Goal: Information Seeking & Learning: Learn about a topic

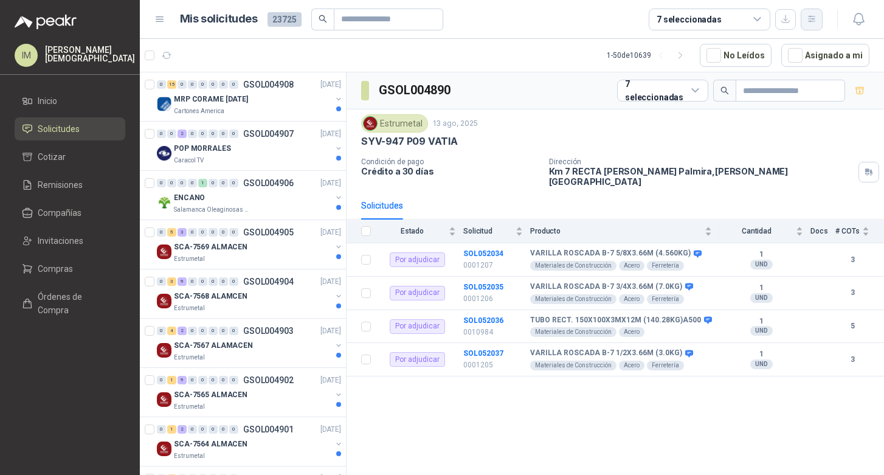
click at [816, 21] on icon "button" at bounding box center [812, 19] width 10 height 10
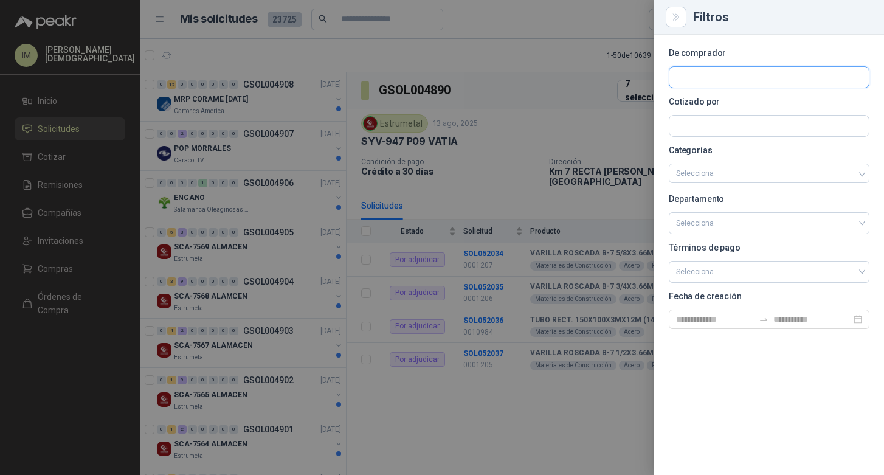
click at [749, 80] on input "text" at bounding box center [768, 77] width 199 height 21
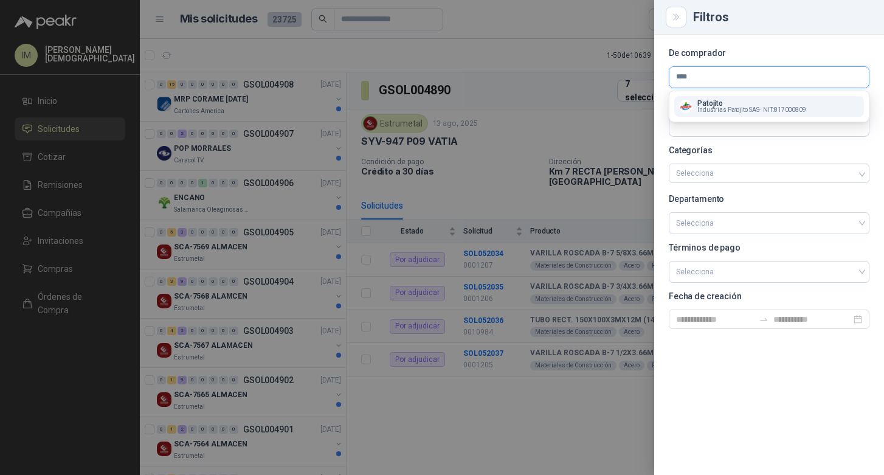
type input "****"
click at [732, 108] on span "Industrias Patojito SAS -" at bounding box center [728, 110] width 63 height 6
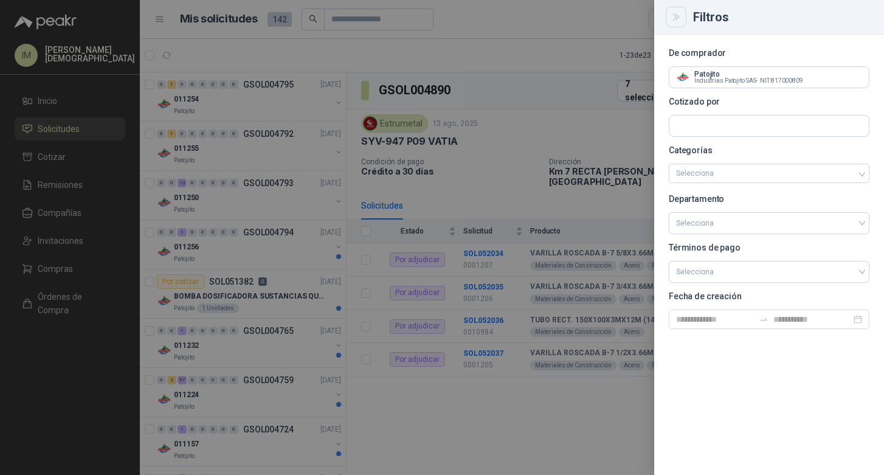
click at [671, 15] on icon "Close" at bounding box center [676, 17] width 10 height 10
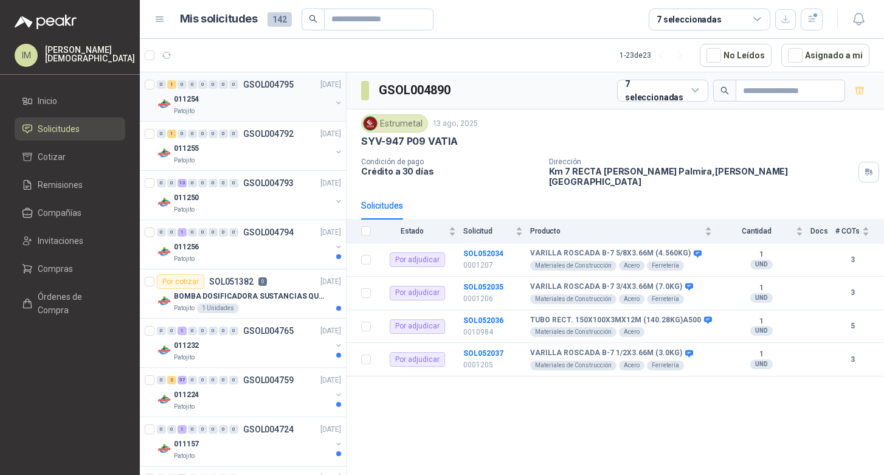
click at [269, 104] on div "011254" at bounding box center [252, 99] width 157 height 15
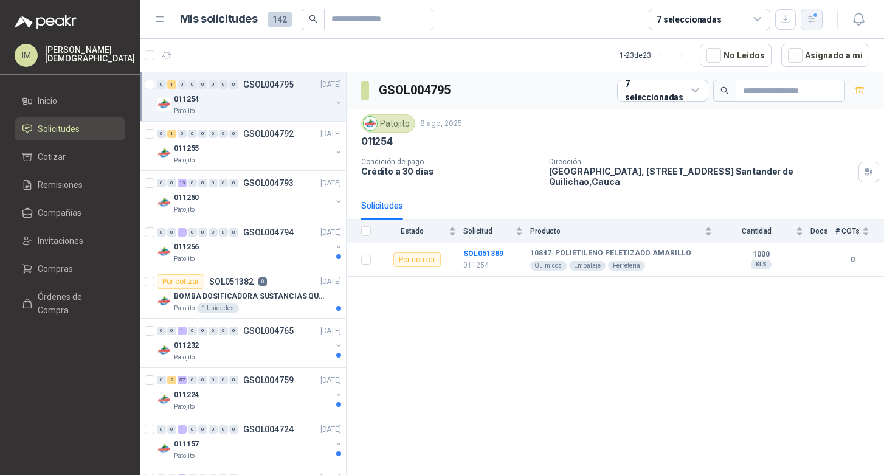
click at [811, 27] on button "button" at bounding box center [812, 20] width 22 height 22
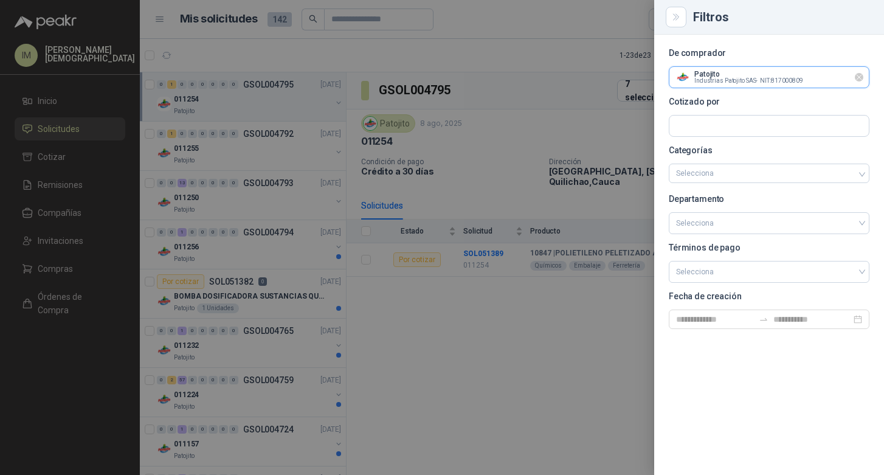
click at [810, 75] on input "text" at bounding box center [768, 77] width 199 height 21
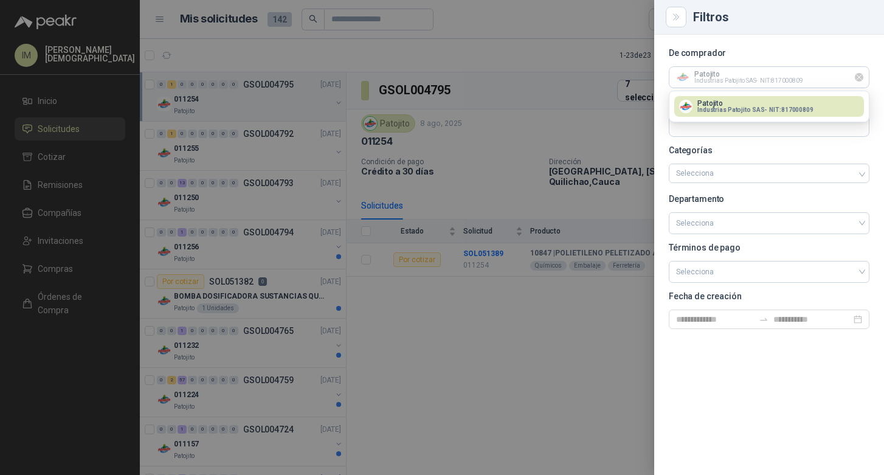
click at [863, 76] on icon "Limpiar" at bounding box center [859, 77] width 10 height 10
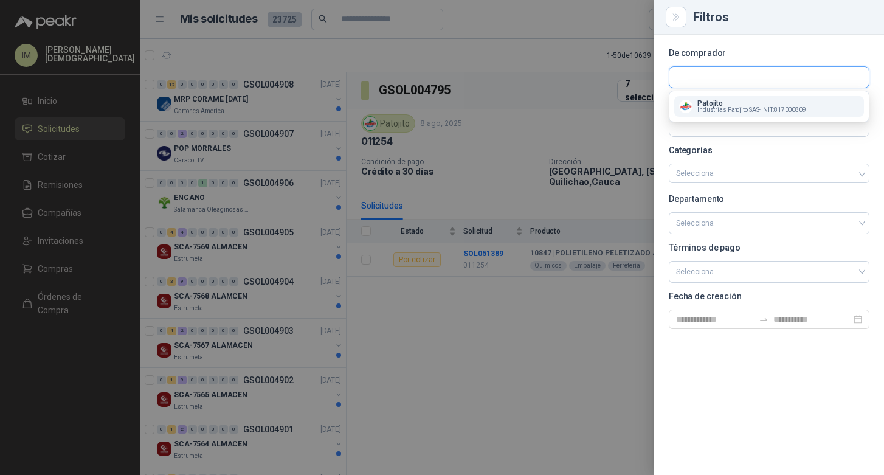
click at [833, 67] on input "text" at bounding box center [768, 77] width 199 height 21
type input "***"
click at [825, 106] on div "Kia METROKIA S.A. - NIT : 830078966" at bounding box center [769, 106] width 180 height 13
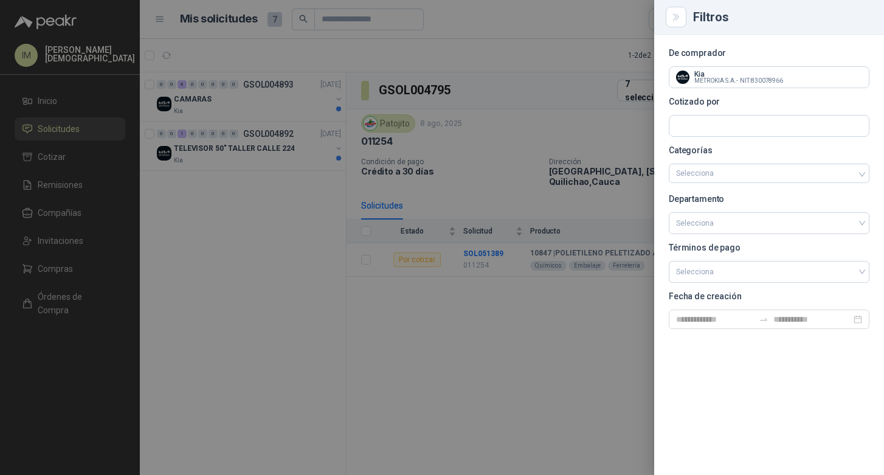
click at [274, 194] on div at bounding box center [442, 237] width 884 height 475
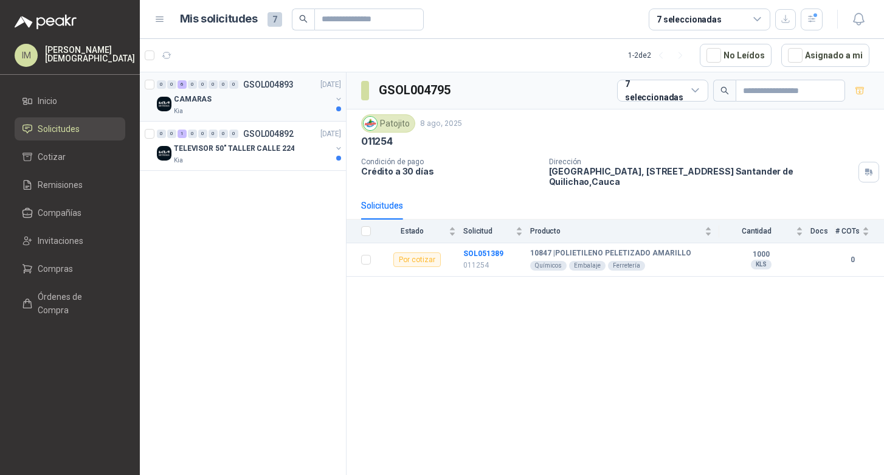
click at [292, 105] on div "CAMARAS" at bounding box center [252, 99] width 157 height 15
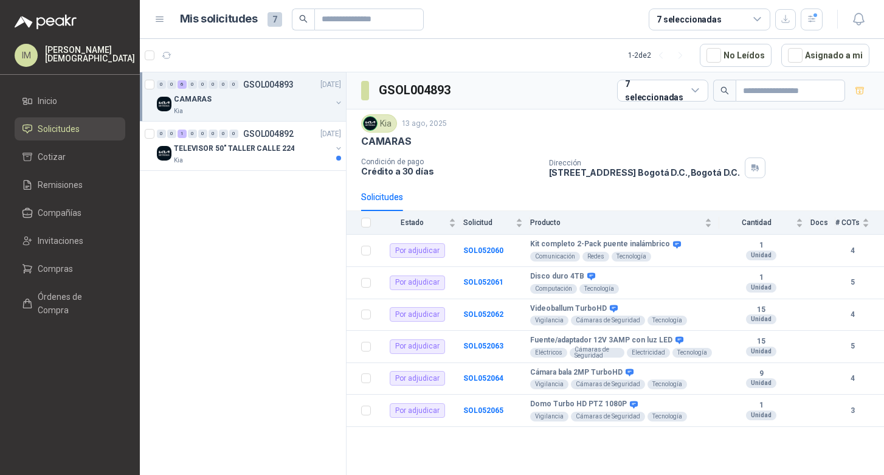
click at [228, 112] on div "Kia" at bounding box center [252, 111] width 157 height 10
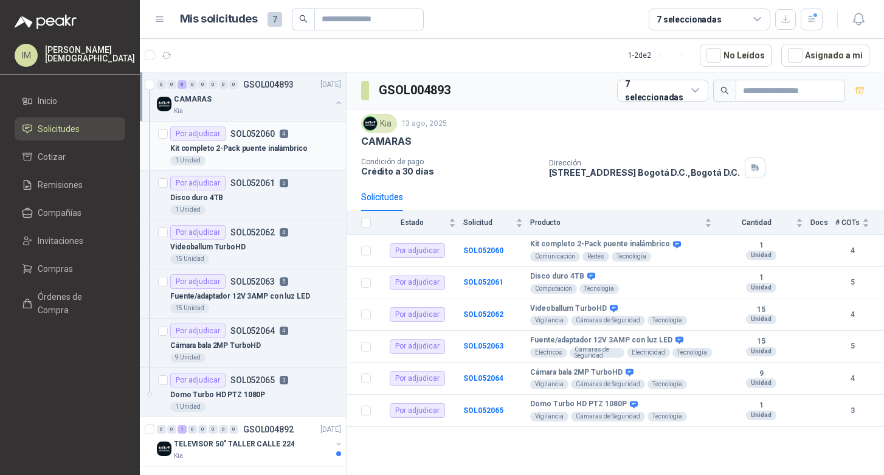
click at [258, 151] on p "Kit completo 2-Pack puente inalámbrico" at bounding box center [238, 149] width 137 height 12
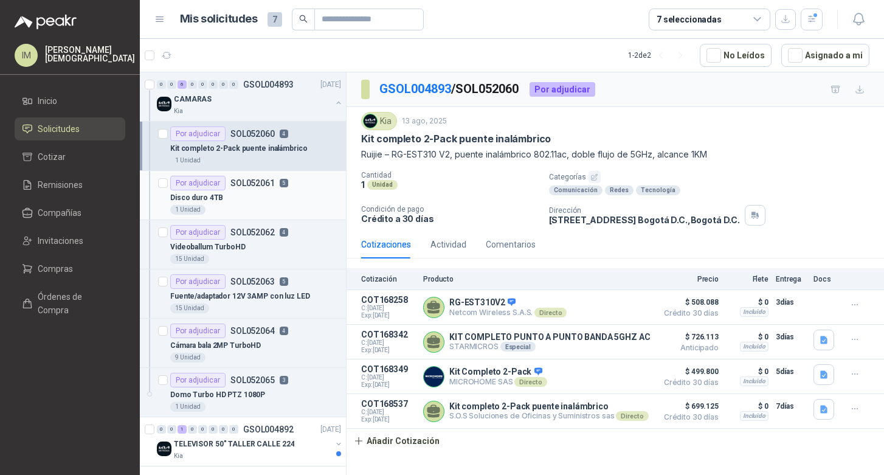
click at [251, 196] on div "Disco duro 4TB" at bounding box center [255, 197] width 171 height 15
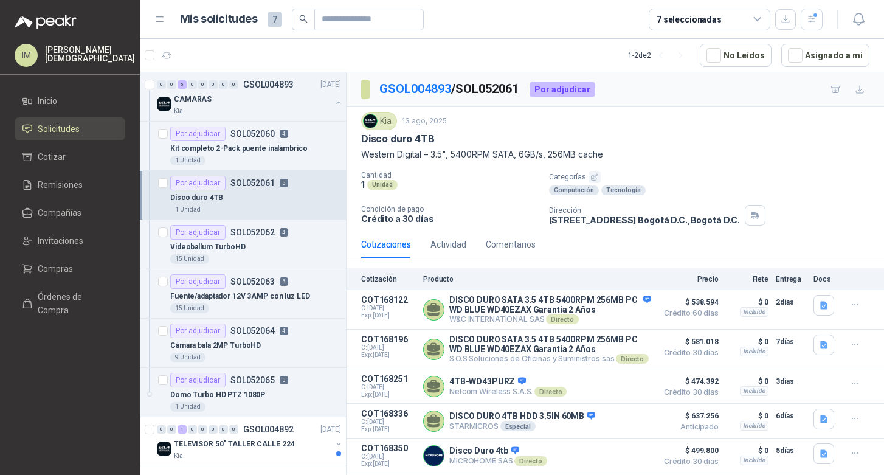
scroll to position [20, 0]
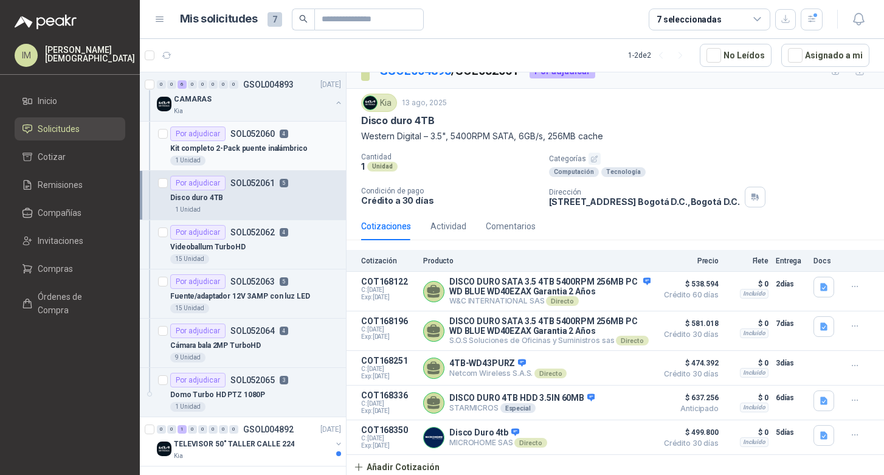
click at [303, 154] on div "Kit completo 2-Pack puente inalámbrico" at bounding box center [255, 148] width 171 height 15
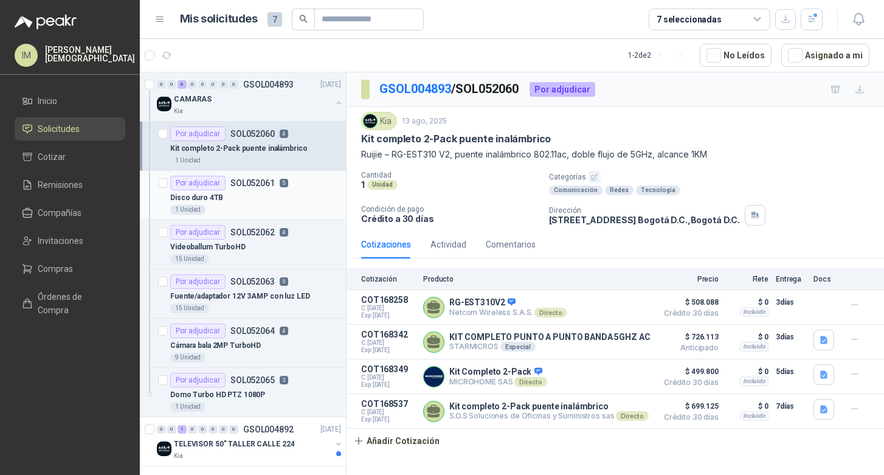
click at [302, 199] on div "Disco duro 4TB" at bounding box center [255, 197] width 171 height 15
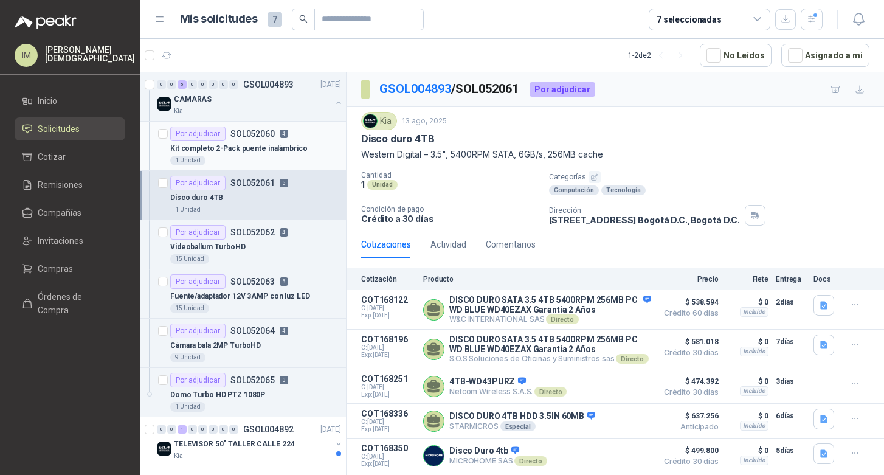
click at [302, 160] on div "1 Unidad" at bounding box center [255, 161] width 171 height 10
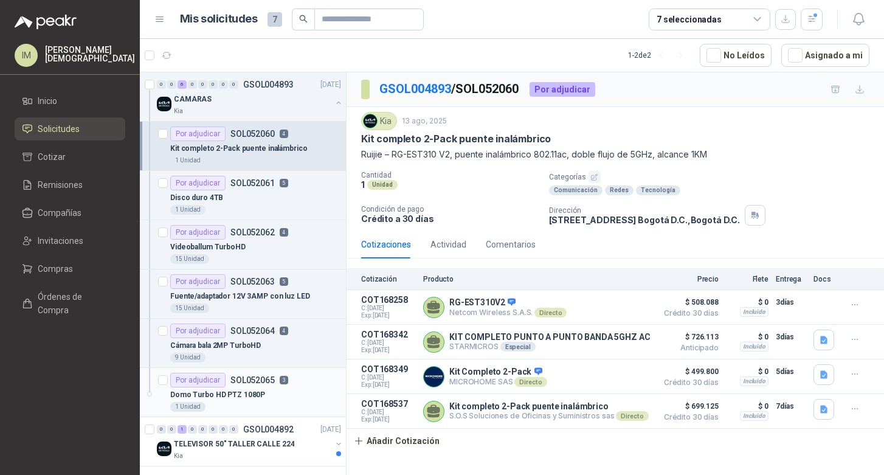
click at [302, 394] on div "Domo Turbo HD PTZ 1080P" at bounding box center [255, 394] width 171 height 15
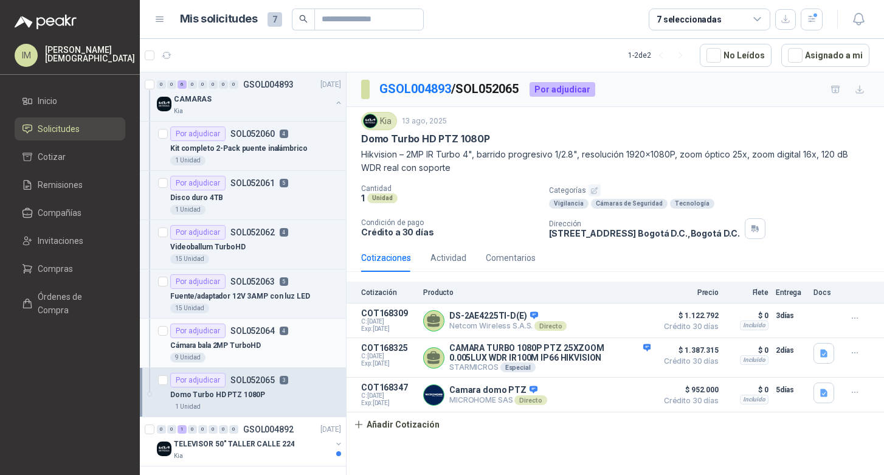
click at [302, 348] on div "Cámara bala 2MP TurboHD" at bounding box center [255, 345] width 171 height 15
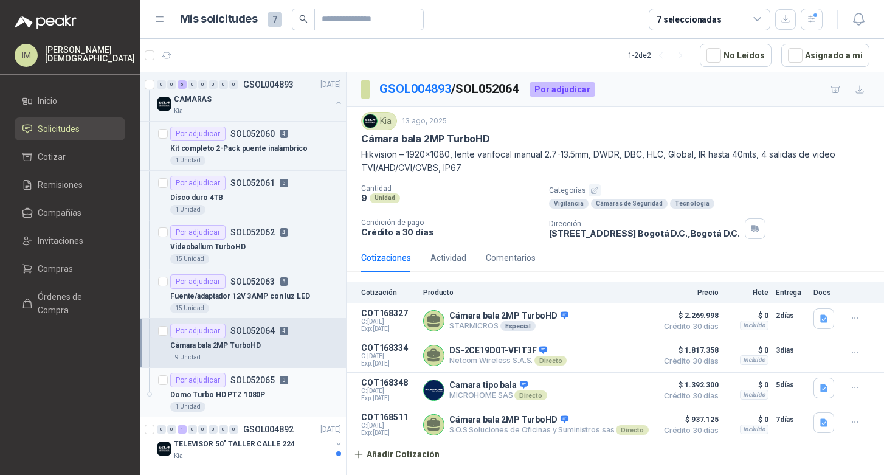
scroll to position [4, 0]
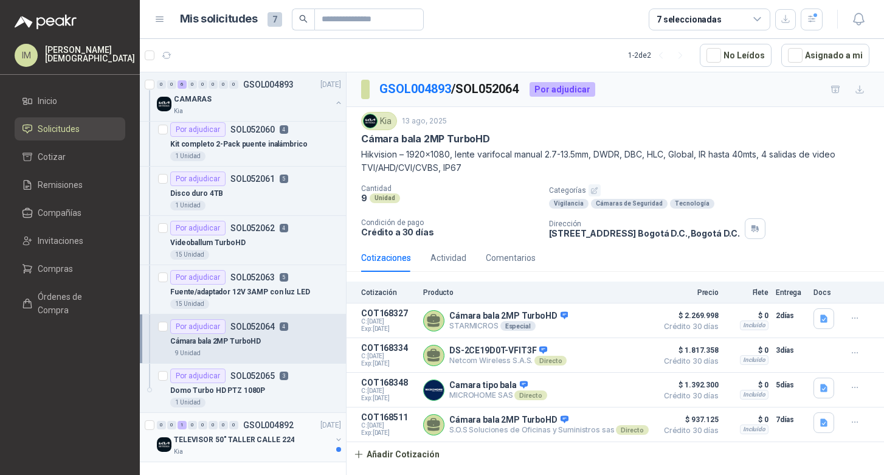
click at [264, 430] on div "0 0 1 0 0 0 0 0 GSOL004892 [DATE]" at bounding box center [250, 425] width 187 height 15
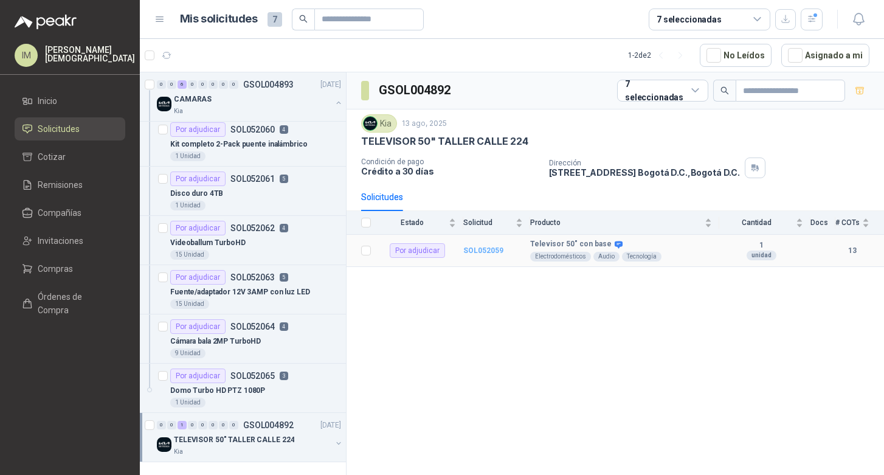
click at [480, 246] on b "SOL052059" at bounding box center [483, 250] width 40 height 9
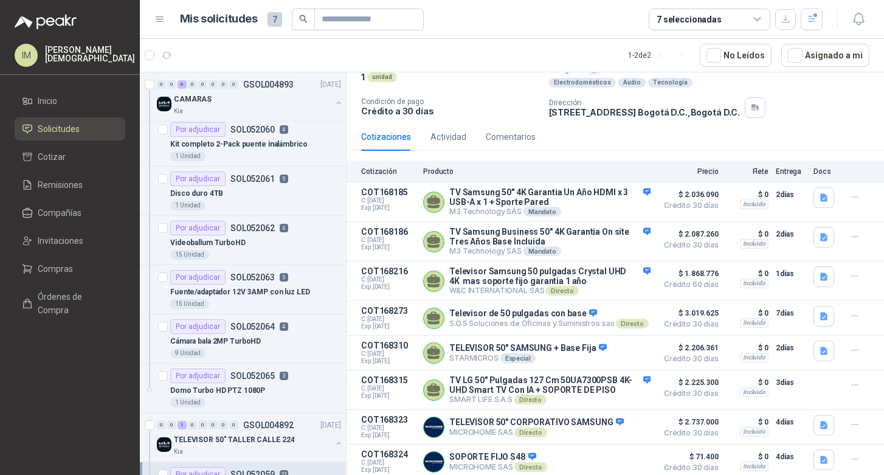
scroll to position [105, 0]
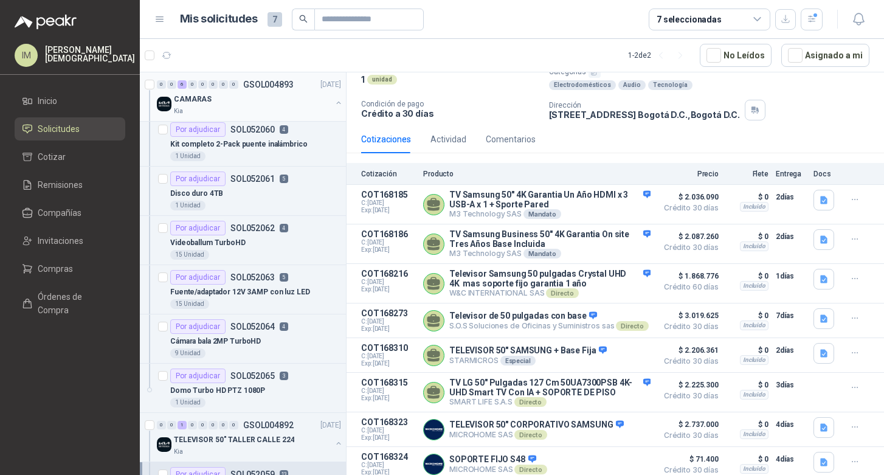
click at [243, 105] on div "CAMARAS" at bounding box center [252, 99] width 157 height 15
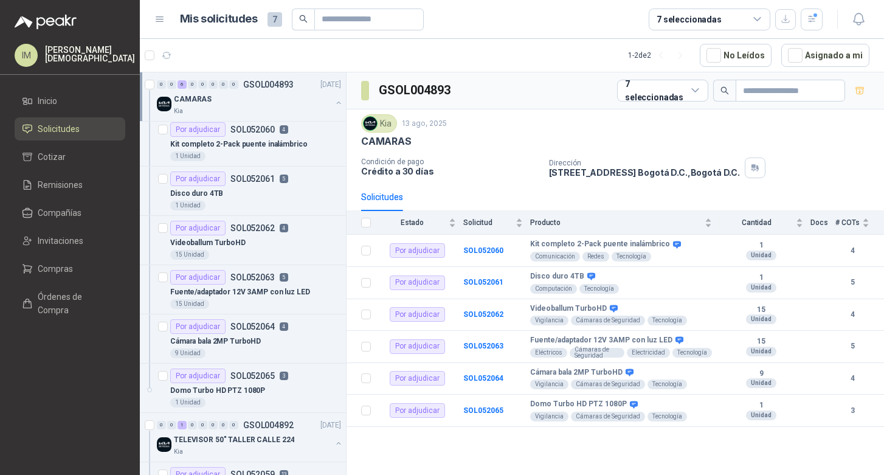
click at [233, 106] on div "Kia" at bounding box center [252, 111] width 157 height 10
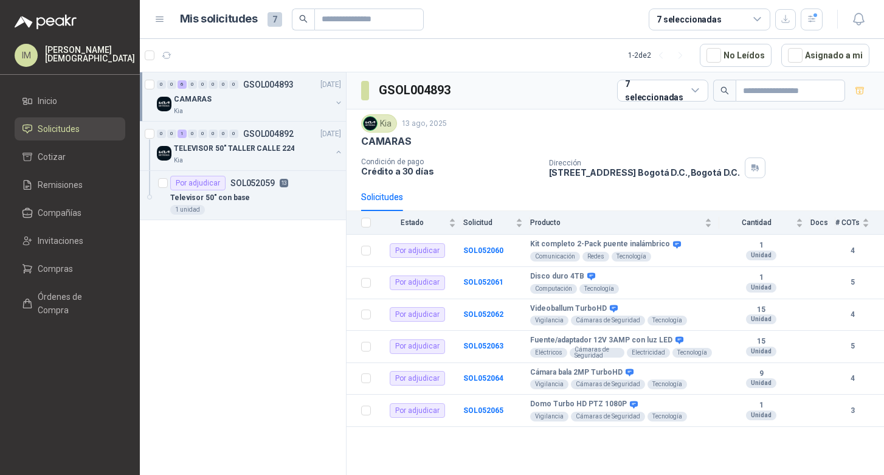
click at [251, 106] on div "Kia" at bounding box center [252, 111] width 157 height 10
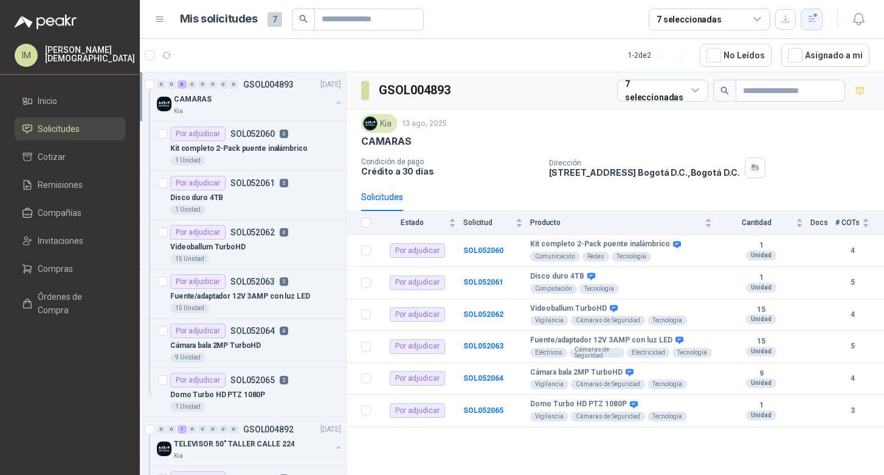
click at [810, 18] on icon "button" at bounding box center [812, 19] width 10 height 10
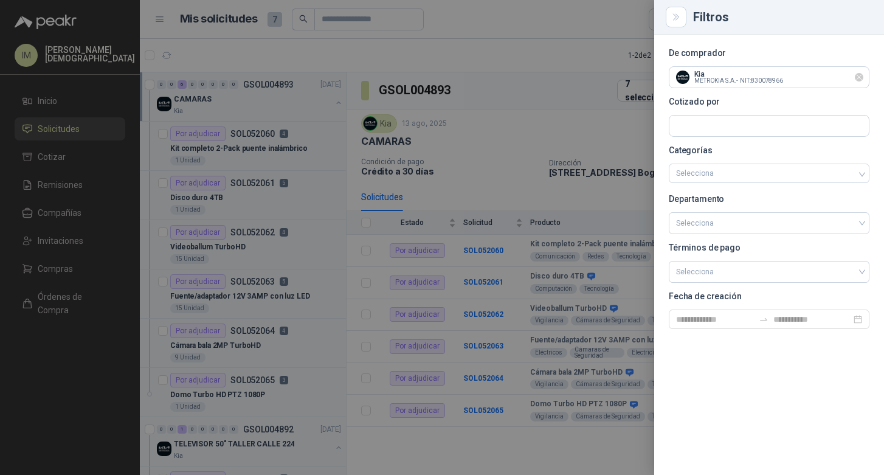
click at [860, 77] on icon "Limpiar" at bounding box center [859, 77] width 10 height 10
click at [818, 76] on input "text" at bounding box center [768, 77] width 199 height 21
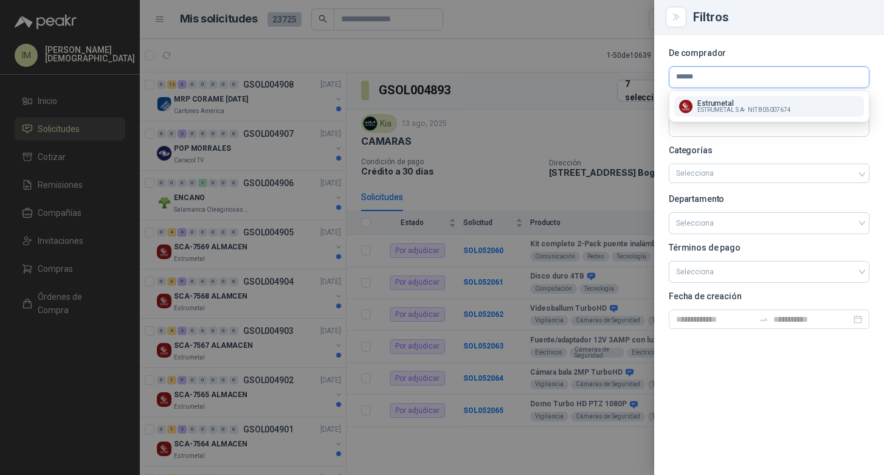
type input "******"
click at [810, 110] on div "Estrumetal ESTRUMETAL S A - NIT : 805007674" at bounding box center [769, 106] width 180 height 13
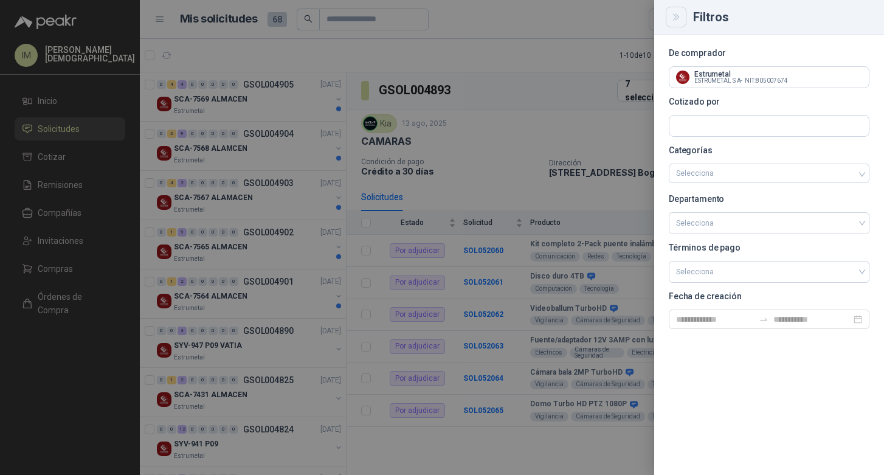
click at [676, 19] on icon "Close" at bounding box center [675, 17] width 5 height 6
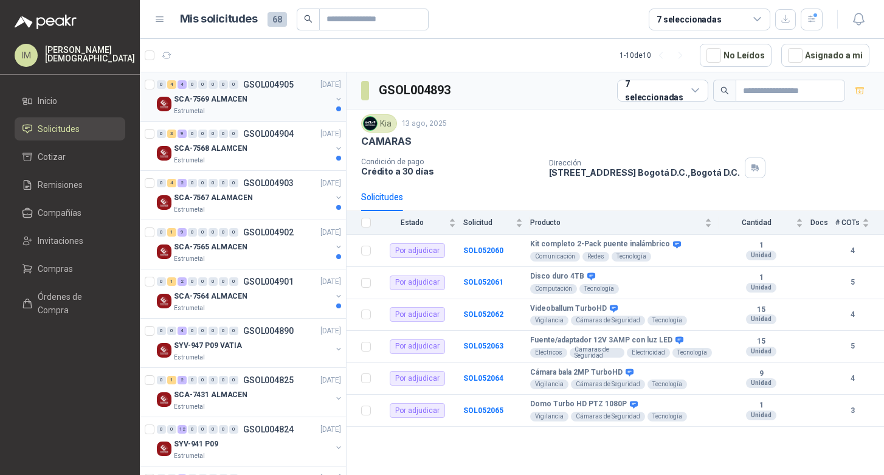
click at [271, 107] on div "Estrumetal" at bounding box center [252, 111] width 157 height 10
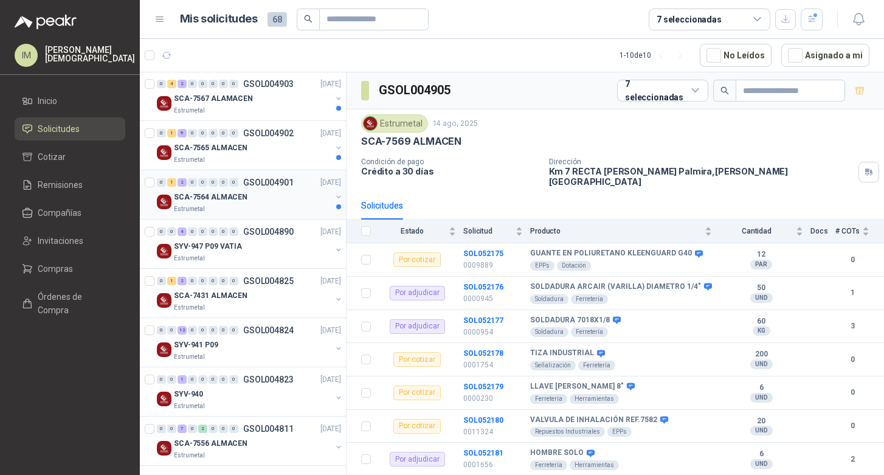
scroll to position [103, 0]
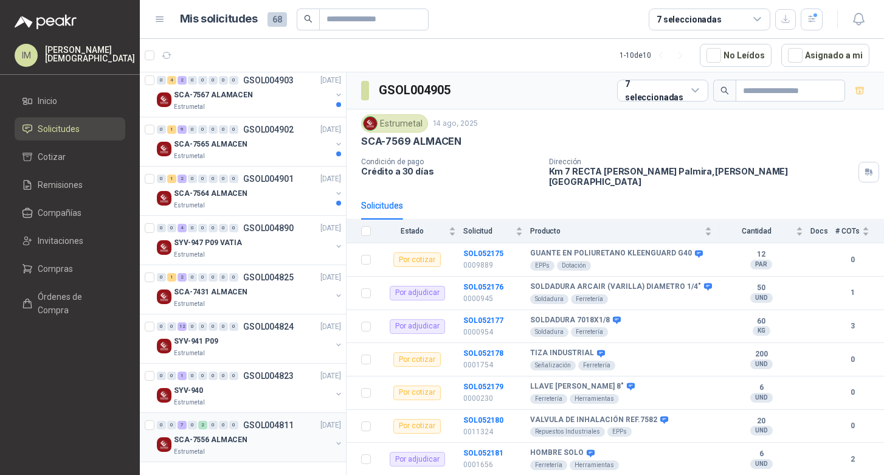
click at [267, 441] on div "SCA-7556 ALMACEN" at bounding box center [252, 439] width 157 height 15
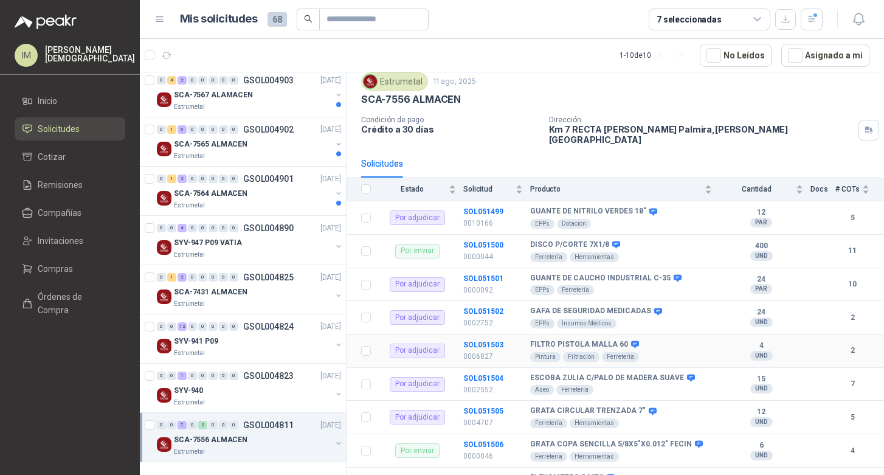
scroll to position [55, 0]
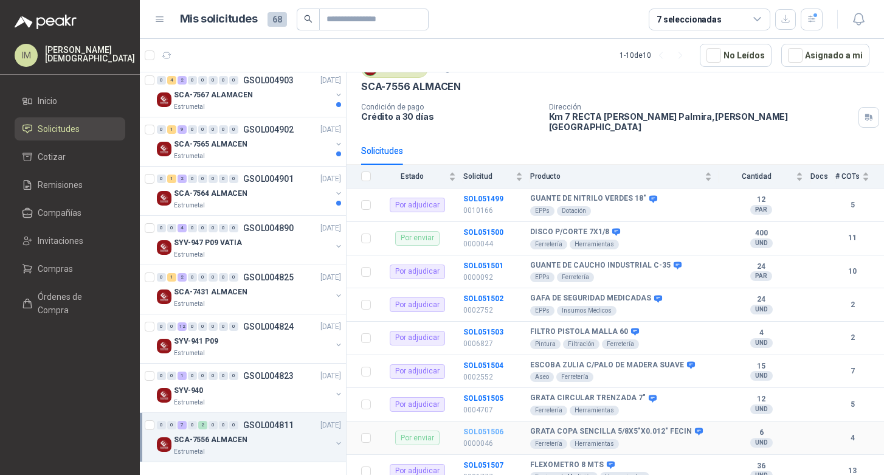
click at [471, 427] on b "SOL051506" at bounding box center [483, 431] width 40 height 9
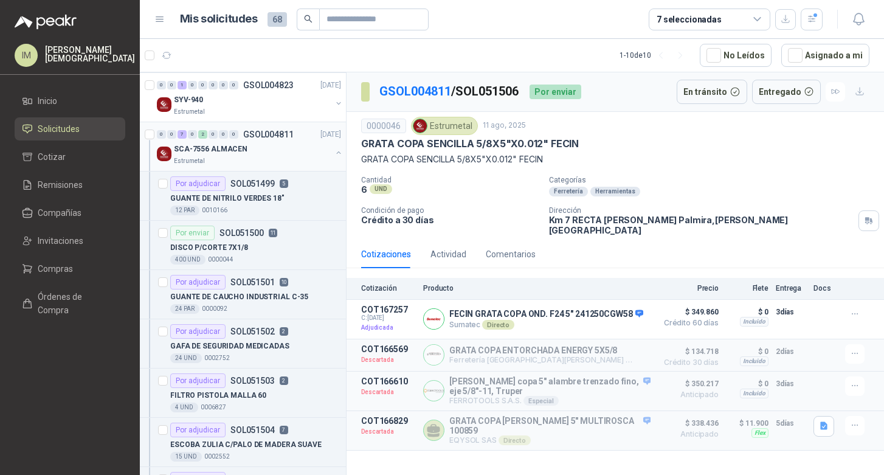
scroll to position [433, 0]
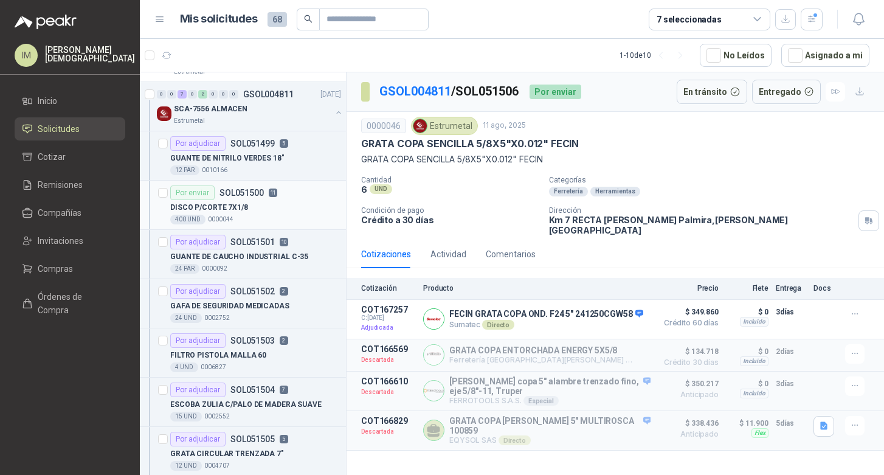
click at [295, 204] on div "DISCO P/CORTE 7X1/8" at bounding box center [255, 207] width 171 height 15
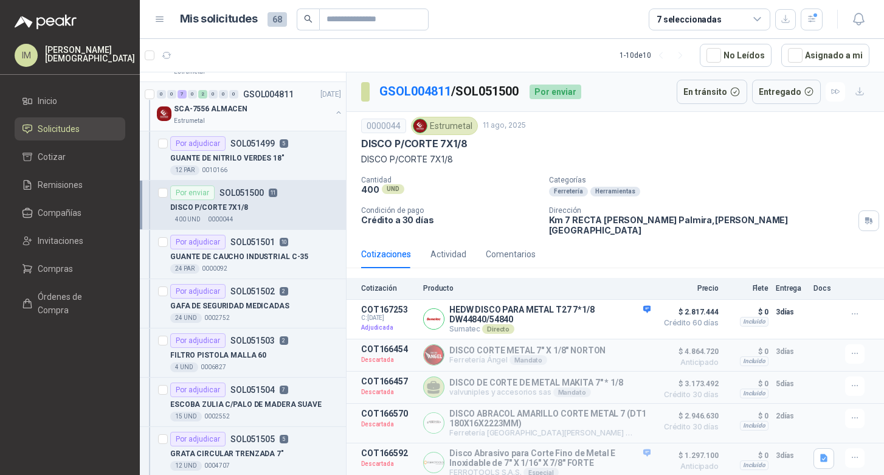
click at [248, 126] on div "0 0 7 0 2 0 0 0 GSOL004811 [DATE] SCA-7556 ALMACEN Estrumetal" at bounding box center [243, 106] width 206 height 49
click at [266, 128] on div "0 0 7 0 2 0 0 0 GSOL004811 [DATE] SCA-7556 ALMACEN Estrumetal" at bounding box center [243, 106] width 206 height 49
click at [269, 113] on div "SCA-7556 ALMACEN" at bounding box center [252, 109] width 157 height 15
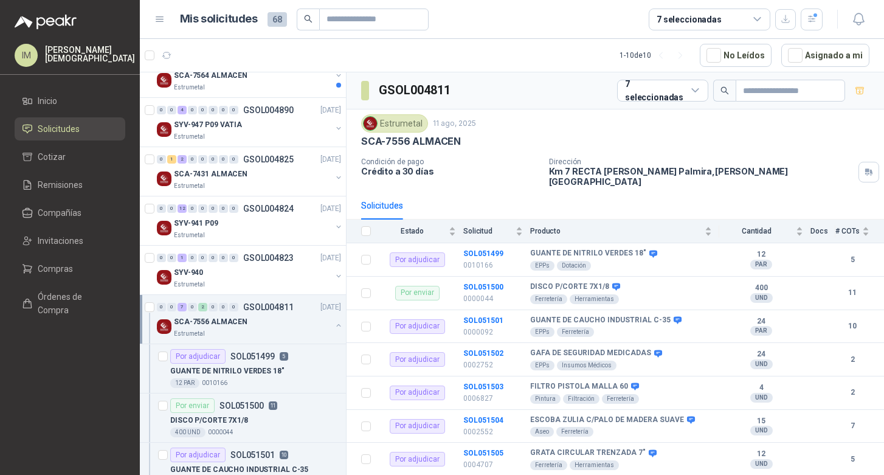
click at [272, 320] on div "SCA-7556 ALMACEN" at bounding box center [252, 321] width 157 height 15
